Goal: Communication & Community: Share content

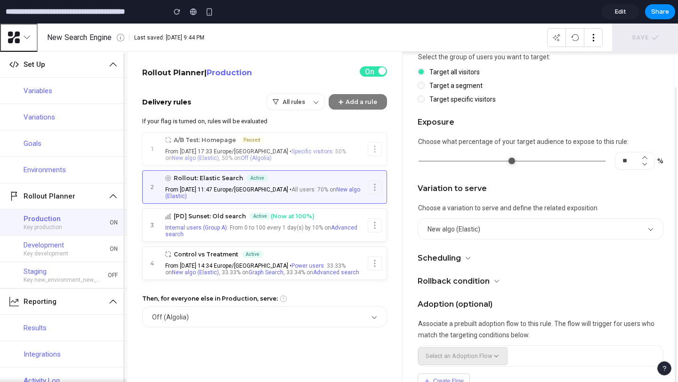
scroll to position [221, 0]
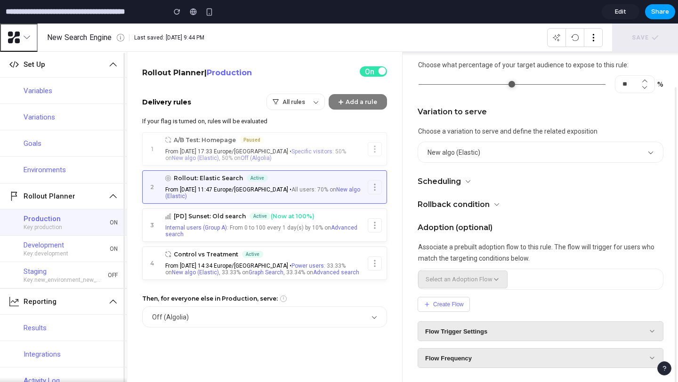
click at [656, 15] on span "Share" at bounding box center [660, 11] width 18 height 9
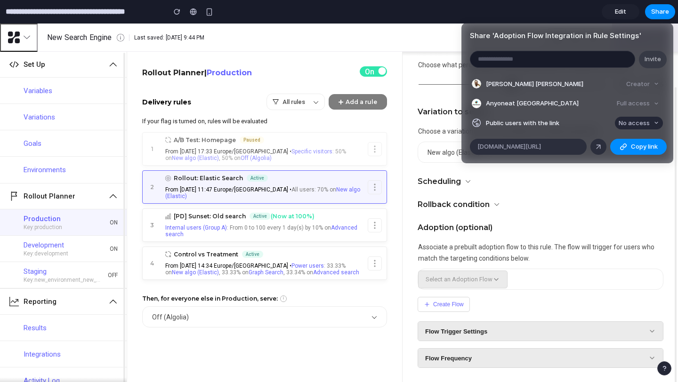
click at [637, 122] on span "No access" at bounding box center [633, 123] width 31 height 9
click at [635, 154] on span "Full access" at bounding box center [625, 157] width 33 height 9
click at [631, 150] on span "Copy link" at bounding box center [644, 146] width 27 height 9
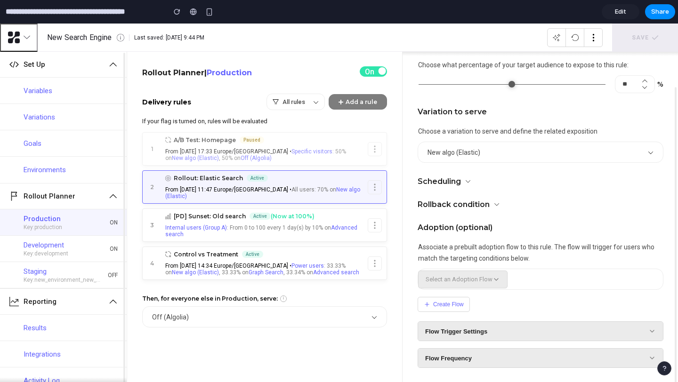
click at [574, 201] on div "Share ' Adoption Flow Integration in Rule Settings ' Invite [PERSON_NAME] [PERS…" at bounding box center [339, 191] width 678 height 382
